Goal: Task Accomplishment & Management: Complete application form

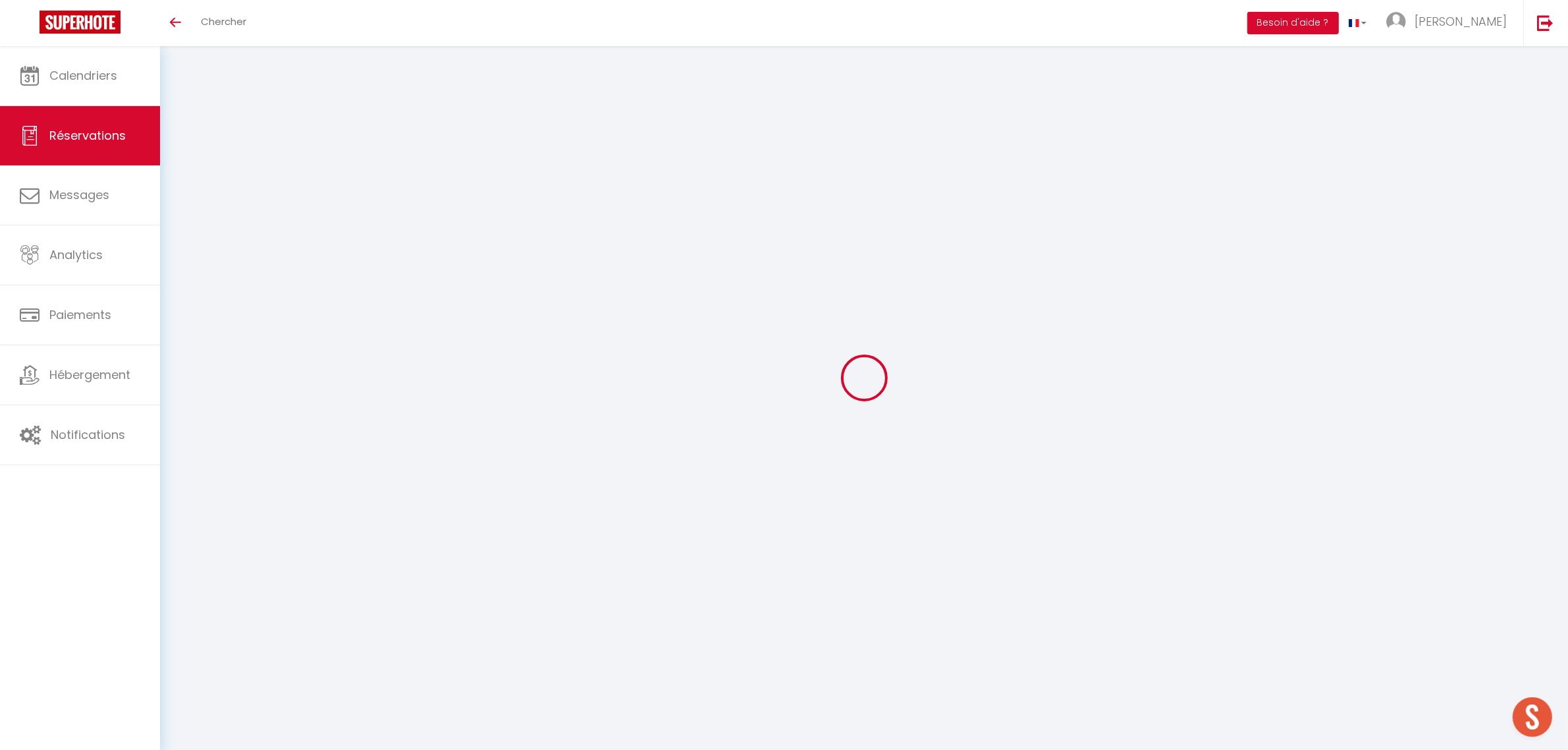
select select
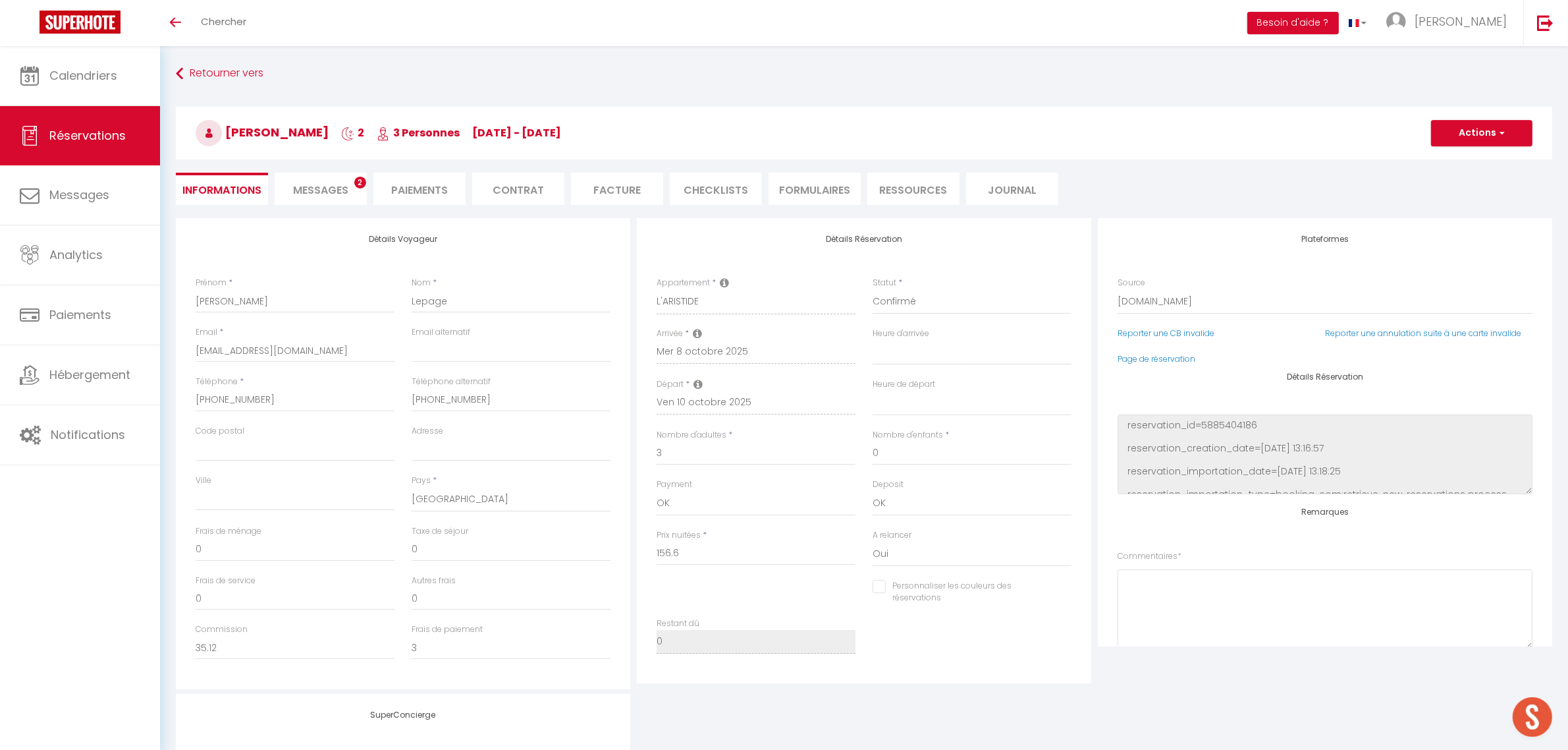
select select
checkbox input "false"
type textarea "** THIS RESERVATION HAS BEEN PRE-PAID ** BOOKING NOTE : Payment charge is EUR 3…"
type input "50"
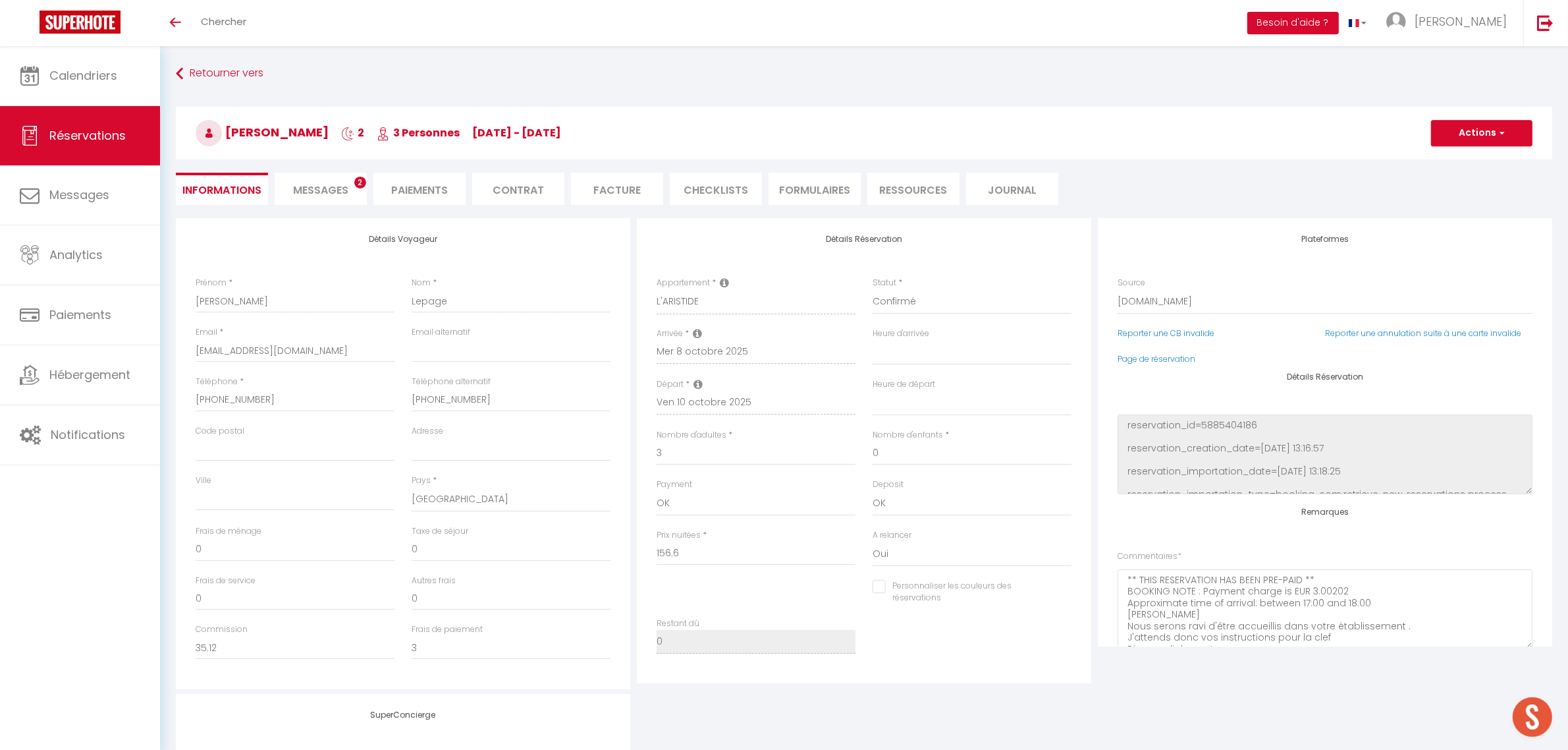
type input "7.83"
select select
checkbox input "false"
select select "16:00"
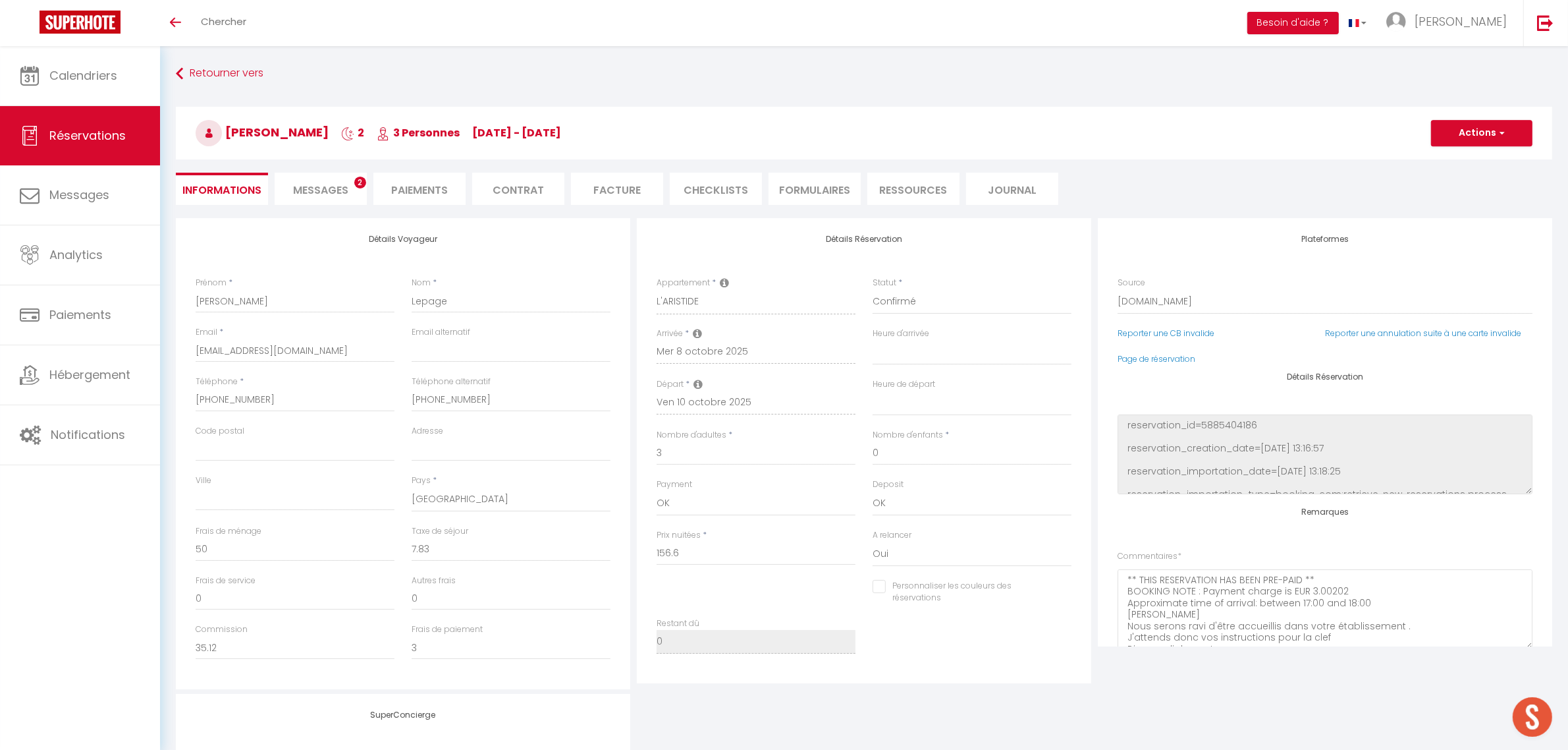
select select "11:00"
click at [314, 182] on span "Messages" at bounding box center [321, 189] width 55 height 15
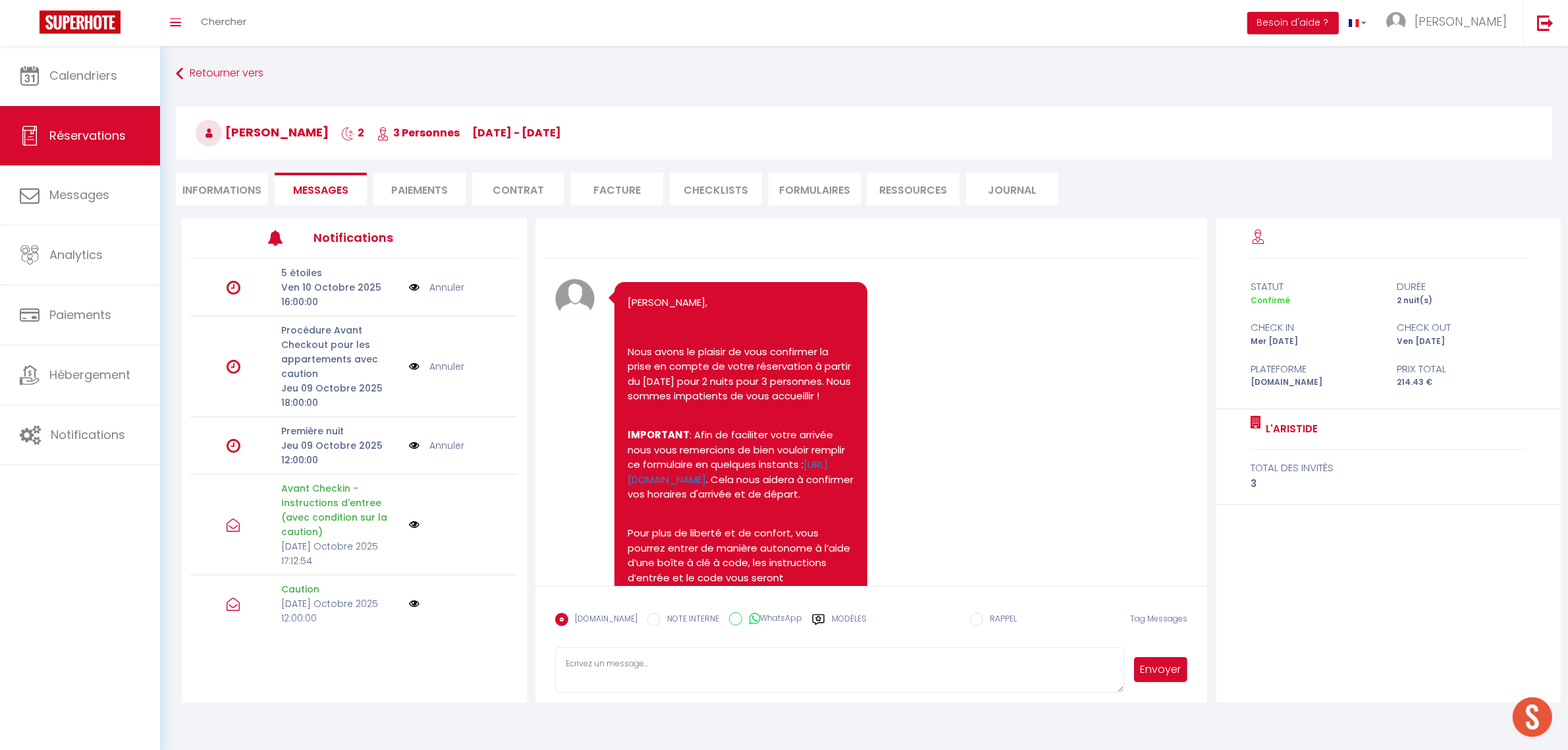
click at [203, 188] on li "Informations" at bounding box center [222, 188] width 92 height 32
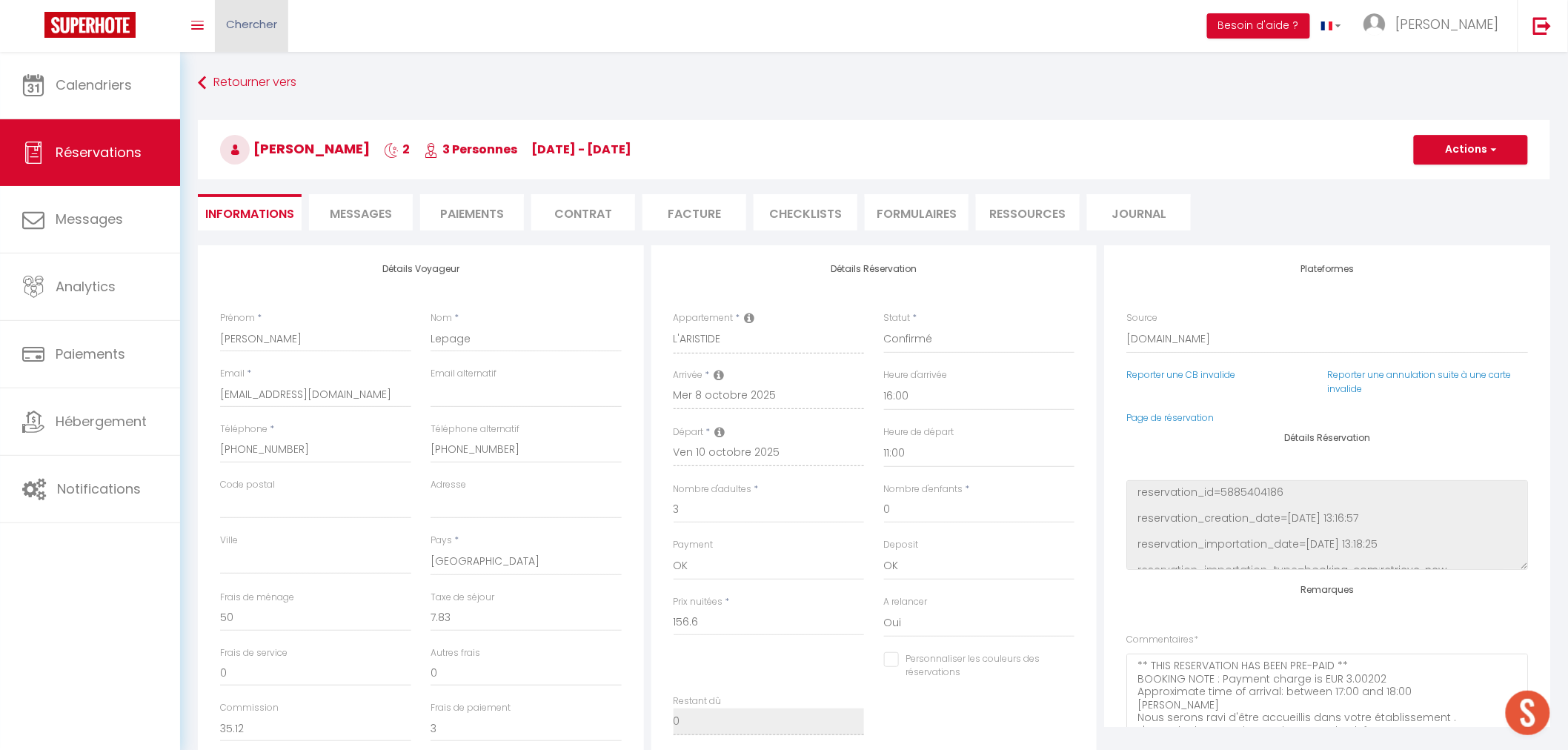
checkbox input "false"
